Goal: Task Accomplishment & Management: Use online tool/utility

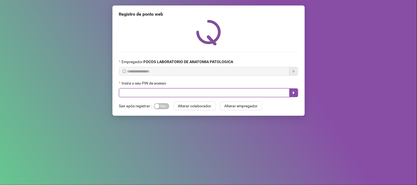
click at [187, 97] on input "text" at bounding box center [204, 92] width 171 height 9
type input "*****"
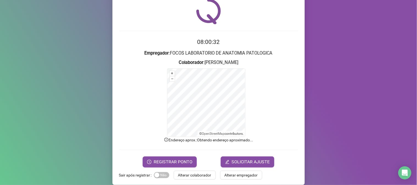
scroll to position [27, 0]
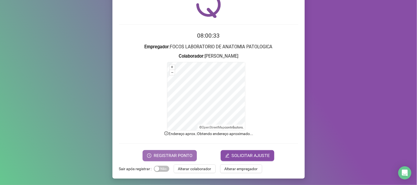
click at [177, 154] on span "REGISTRAR PONTO" at bounding box center [173, 155] width 39 height 7
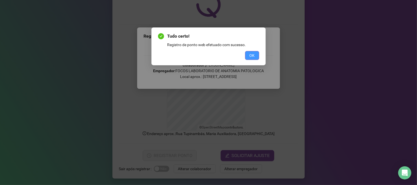
click at [251, 56] on span "OK" at bounding box center [251, 55] width 5 height 6
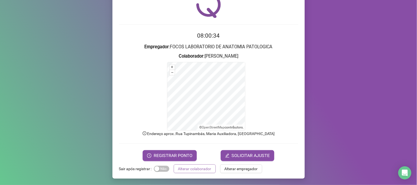
click at [191, 167] on span "Alterar colaborador" at bounding box center [194, 169] width 33 height 6
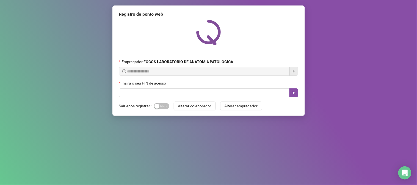
scroll to position [0, 0]
click at [167, 98] on div "**********" at bounding box center [208, 60] width 192 height 110
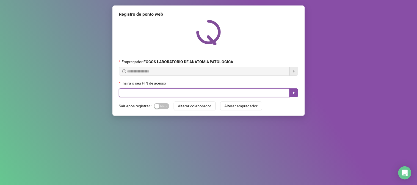
click at [167, 95] on input "text" at bounding box center [204, 92] width 171 height 9
type input "*"
type input "*****"
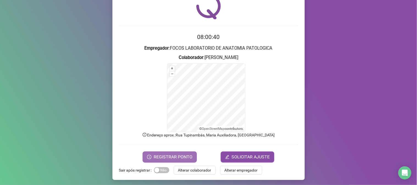
scroll to position [27, 0]
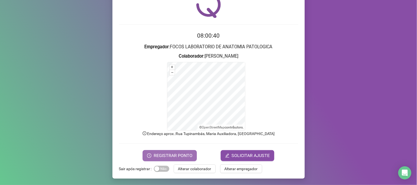
click at [182, 158] on span "REGISTRAR PONTO" at bounding box center [173, 155] width 39 height 7
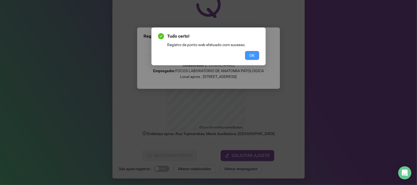
click at [258, 53] on button "OK" at bounding box center [252, 55] width 14 height 9
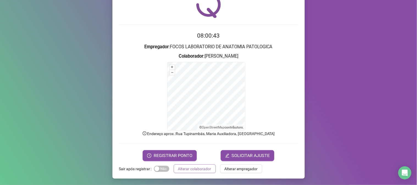
click at [185, 166] on span "Alterar colaborador" at bounding box center [194, 169] width 33 height 6
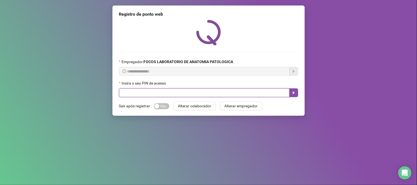
click at [162, 92] on input "text" at bounding box center [204, 92] width 171 height 9
type input "*****"
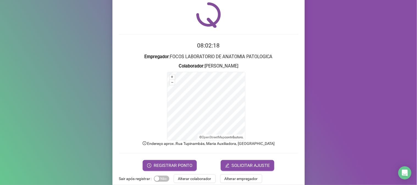
scroll to position [27, 0]
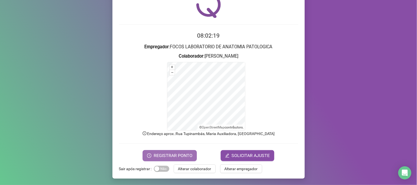
click at [157, 152] on button "REGISTRAR PONTO" at bounding box center [170, 155] width 54 height 11
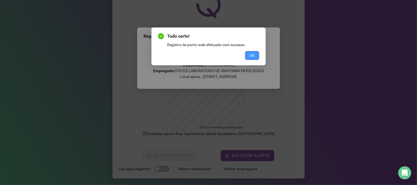
click at [249, 54] on span "OK" at bounding box center [251, 55] width 5 height 6
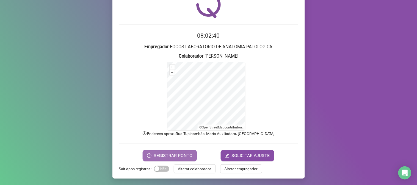
click at [179, 154] on span "REGISTRAR PONTO" at bounding box center [173, 155] width 39 height 7
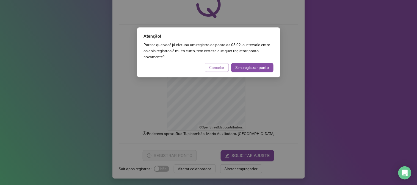
click at [210, 68] on span "Cancelar" at bounding box center [216, 68] width 15 height 6
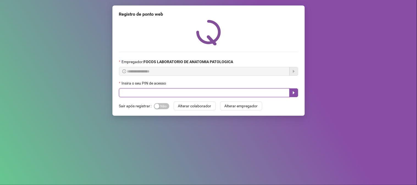
click at [152, 94] on input "text" at bounding box center [204, 92] width 171 height 9
type input "*****"
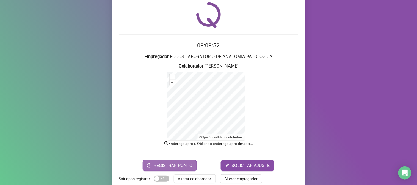
scroll to position [27, 0]
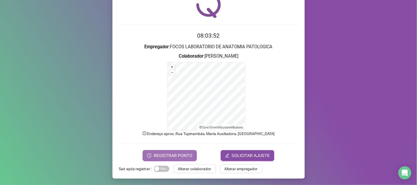
click at [172, 157] on span "REGISTRAR PONTO" at bounding box center [173, 155] width 39 height 7
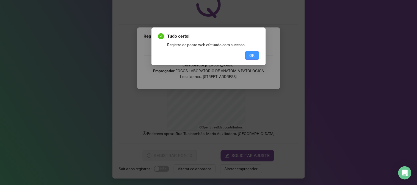
click at [257, 54] on button "OK" at bounding box center [252, 55] width 14 height 9
